Goal: Information Seeking & Learning: Learn about a topic

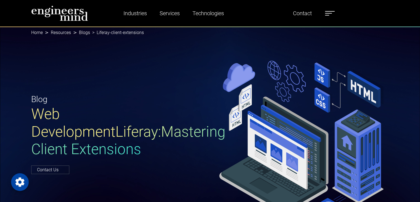
click at [79, 32] on link "Blogs" at bounding box center [84, 32] width 11 height 5
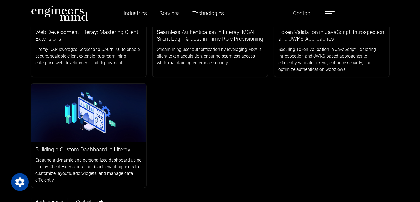
scroll to position [105, 0]
click at [141, 138] on img at bounding box center [88, 112] width 115 height 58
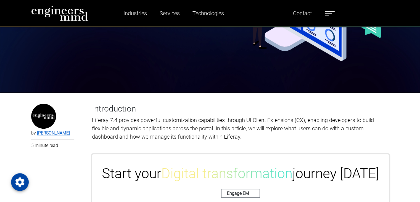
scroll to position [150, 0]
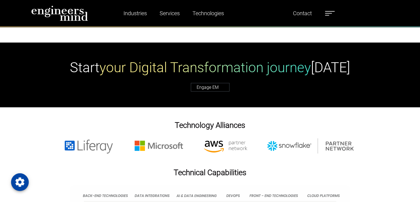
scroll to position [1554, 0]
